Goal: Task Accomplishment & Management: Use online tool/utility

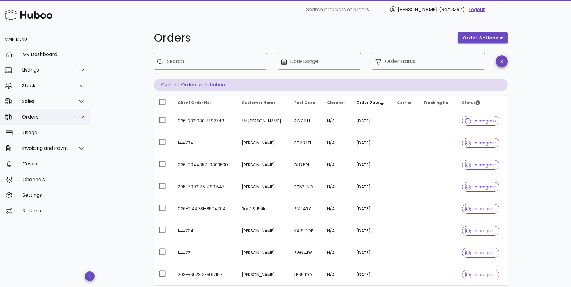
drag, startPoint x: 26, startPoint y: 119, endPoint x: 28, endPoint y: 122, distance: 3.4
click at [26, 119] on div "Orders" at bounding box center [46, 117] width 49 height 6
click at [31, 150] on div "Add Manual Order" at bounding box center [54, 146] width 64 height 13
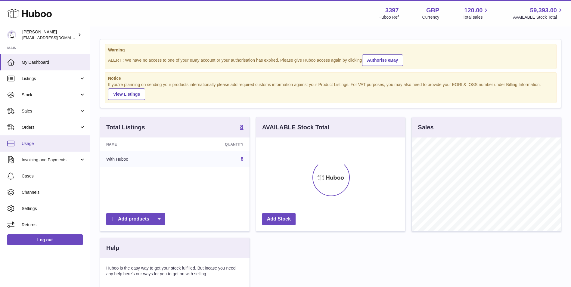
scroll to position [94, 149]
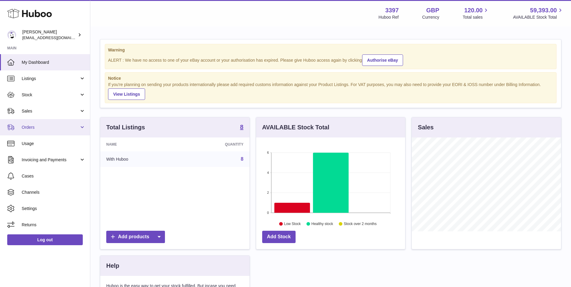
click at [32, 127] on span "Orders" at bounding box center [50, 128] width 57 height 6
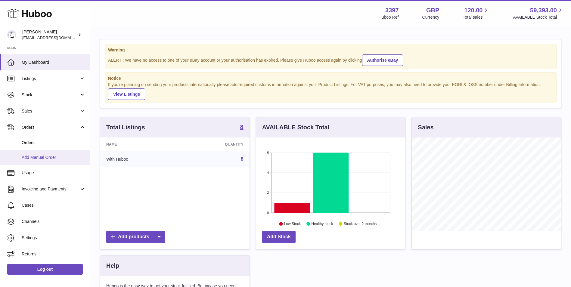
click at [32, 158] on span "Add Manual Order" at bounding box center [54, 158] width 64 height 6
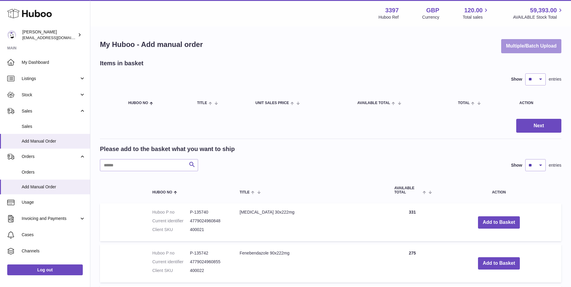
click at [525, 48] on button "Multiple/Batch Upload" at bounding box center [531, 46] width 60 height 14
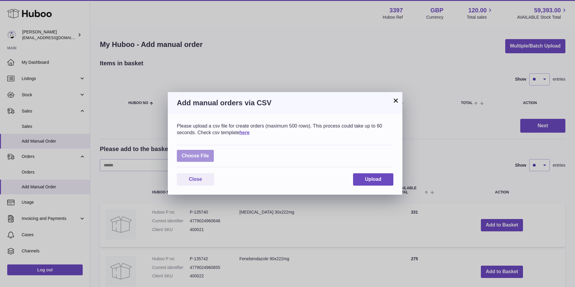
click at [188, 156] on label at bounding box center [195, 156] width 37 height 12
click at [209, 153] on input "file" at bounding box center [209, 153] width 0 height 0
type input "**********"
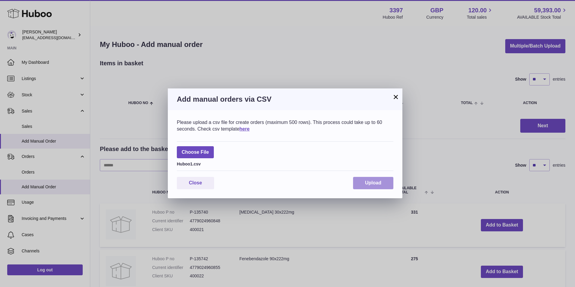
click at [368, 177] on button "Upload" at bounding box center [373, 183] width 40 height 12
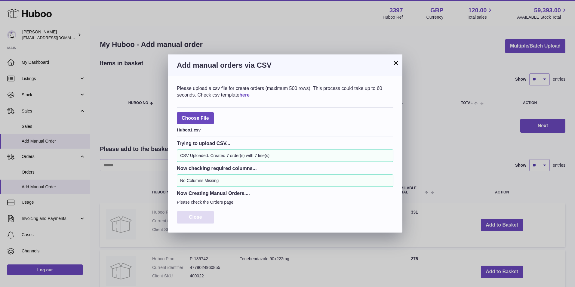
click at [191, 214] on button "Close" at bounding box center [195, 217] width 37 height 12
